Goal: Task Accomplishment & Management: Use online tool/utility

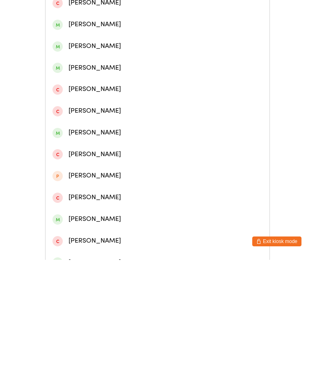
type input "Sar"
click at [113, 159] on div "[PERSON_NAME]" at bounding box center [157, 155] width 210 height 11
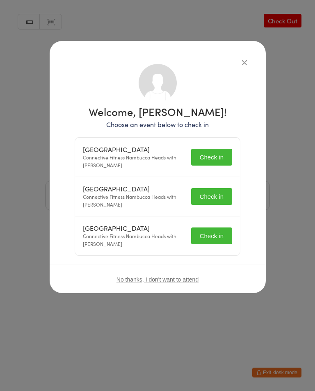
click at [214, 153] on button "Check in" at bounding box center [211, 157] width 41 height 17
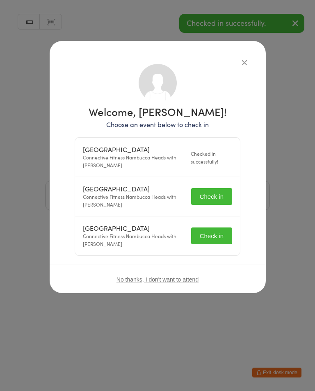
click at [218, 196] on button "Check in" at bounding box center [211, 196] width 41 height 17
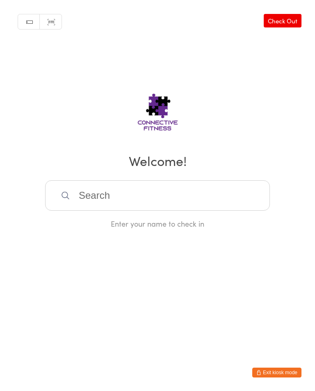
click at [159, 205] on input "search" at bounding box center [157, 195] width 225 height 30
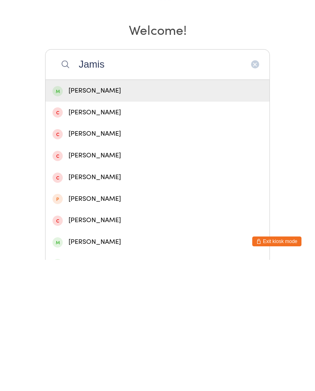
type input "Jamis"
click at [135, 216] on div "[PERSON_NAME]" at bounding box center [157, 221] width 210 height 11
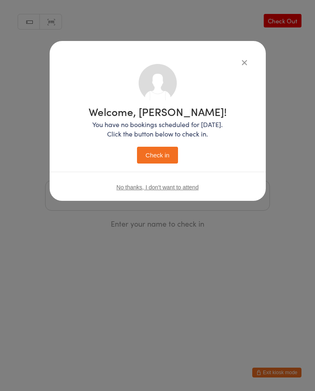
click at [159, 157] on button "Check in" at bounding box center [157, 155] width 41 height 17
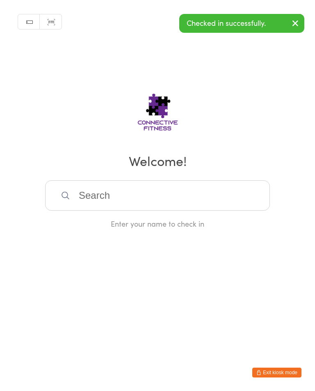
click at [186, 198] on input "search" at bounding box center [157, 195] width 225 height 30
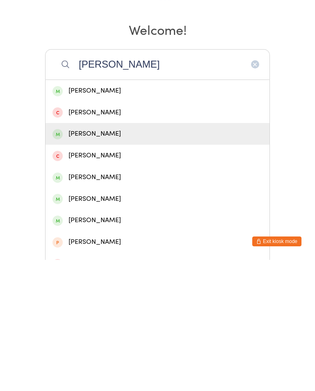
type input "[PERSON_NAME]"
click at [134, 260] on div "[PERSON_NAME]" at bounding box center [157, 265] width 210 height 11
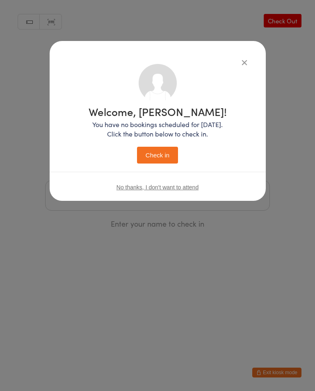
click at [168, 153] on button "Check in" at bounding box center [157, 155] width 41 height 17
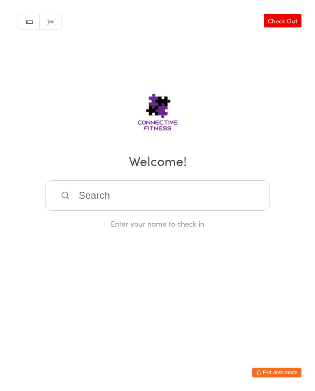
click at [108, 199] on input "search" at bounding box center [157, 195] width 225 height 30
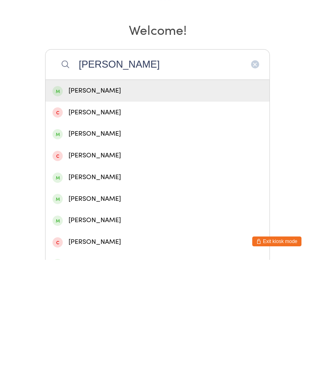
type input "[PERSON_NAME]"
click at [157, 216] on div "[PERSON_NAME]" at bounding box center [157, 221] width 210 height 11
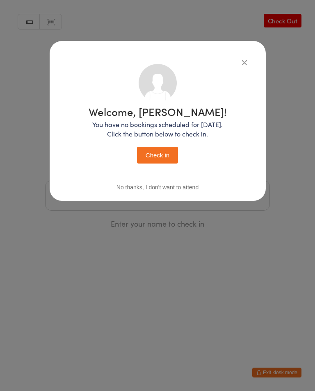
click at [160, 159] on button "Check in" at bounding box center [157, 155] width 41 height 17
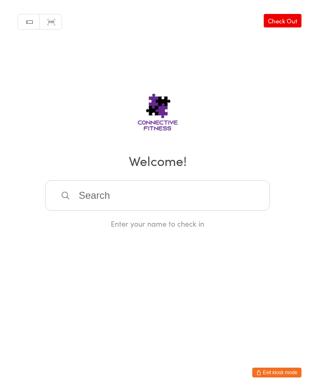
click at [299, 22] on link "Check Out" at bounding box center [283, 21] width 38 height 14
click at [297, 21] on link "Check In" at bounding box center [285, 21] width 33 height 14
click at [102, 198] on input "search" at bounding box center [157, 195] width 225 height 30
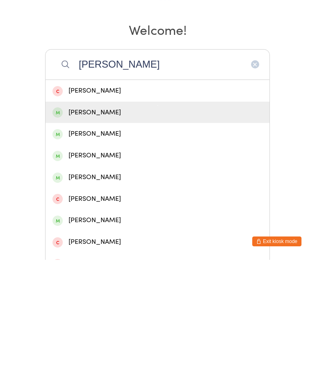
type input "[PERSON_NAME]"
click at [90, 238] on div "[PERSON_NAME]" at bounding box center [157, 243] width 210 height 11
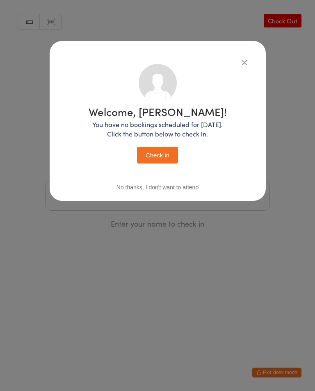
click at [166, 149] on button "Check in" at bounding box center [157, 155] width 41 height 17
